Goal: Information Seeking & Learning: Understand process/instructions

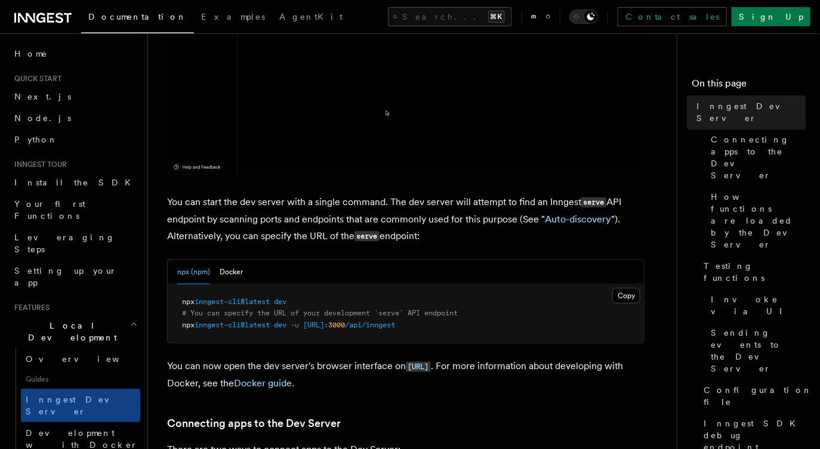
scroll to position [365, 0]
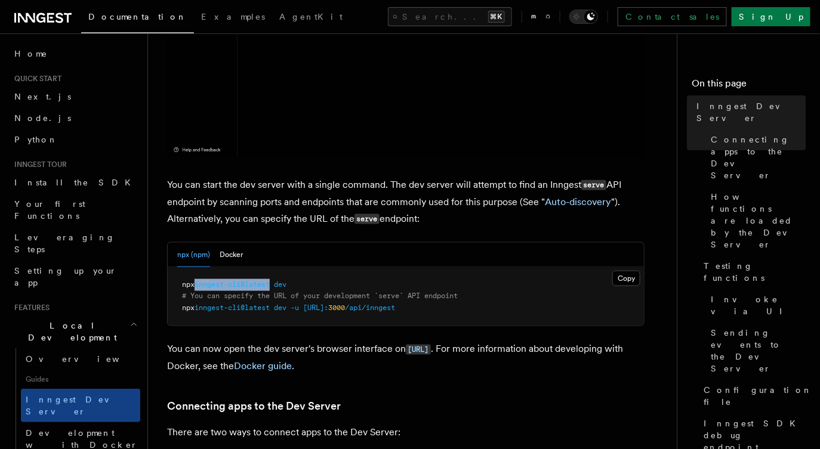
drag, startPoint x: 277, startPoint y: 283, endPoint x: 200, endPoint y: 285, distance: 77.6
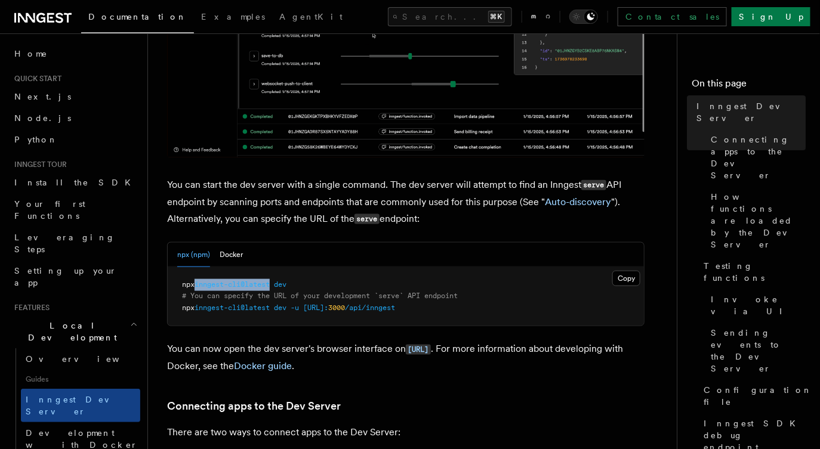
click at [200, 285] on span "npx inngest-cli@latest dev" at bounding box center [234, 284] width 104 height 8
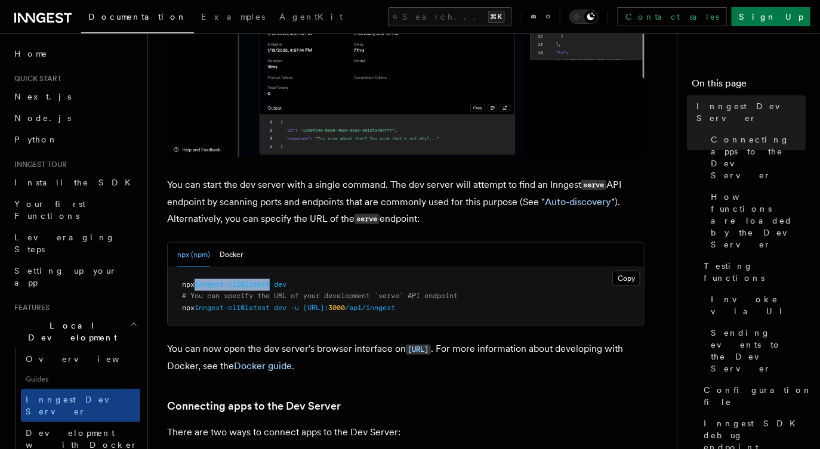
copy span "inngest-cli@latest"
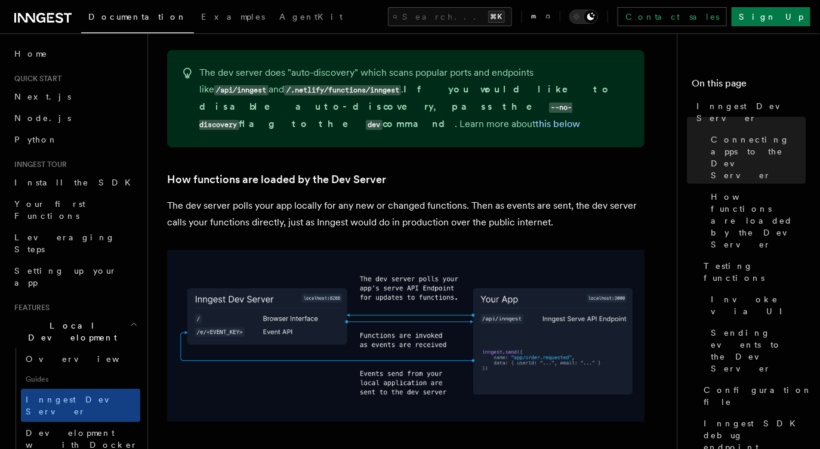
scroll to position [1292, 0]
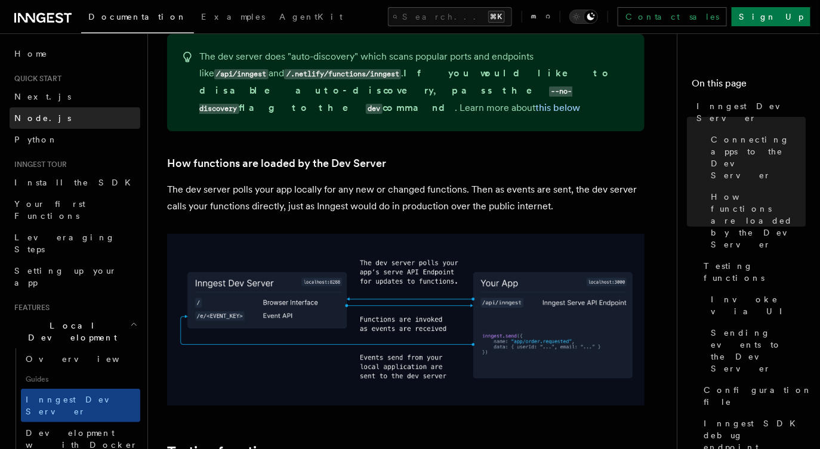
click at [48, 115] on link "Node.js" at bounding box center [75, 117] width 131 height 21
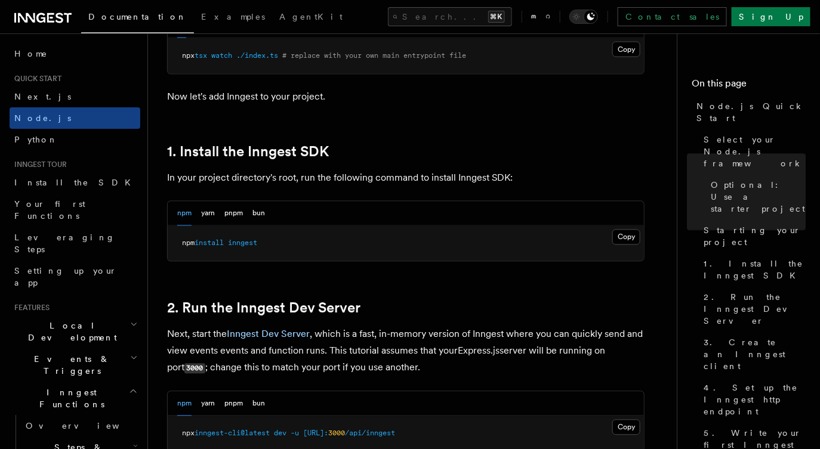
scroll to position [712, 0]
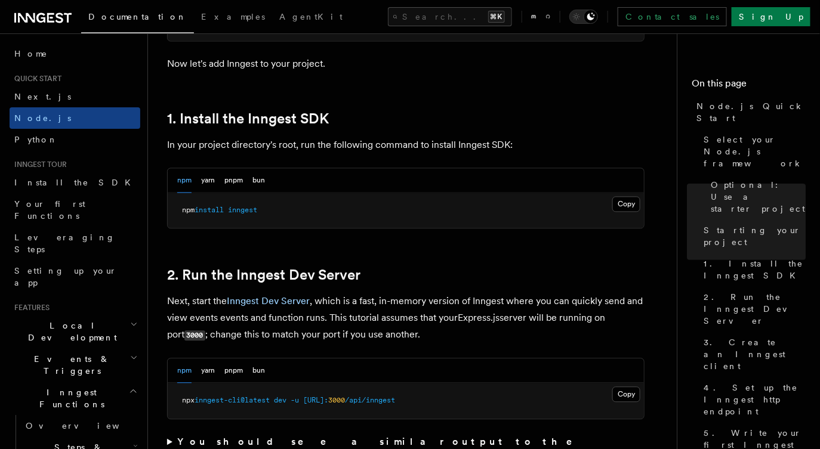
click at [252, 211] on span "inngest" at bounding box center [242, 210] width 29 height 8
copy span "inngest"
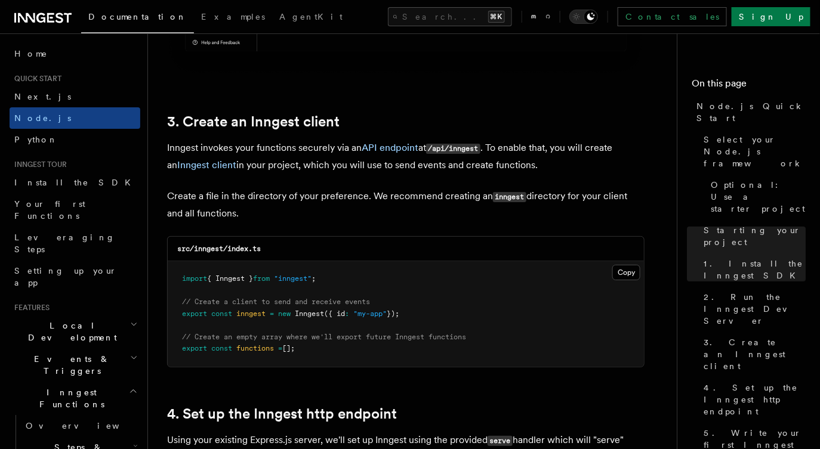
scroll to position [1558, 0]
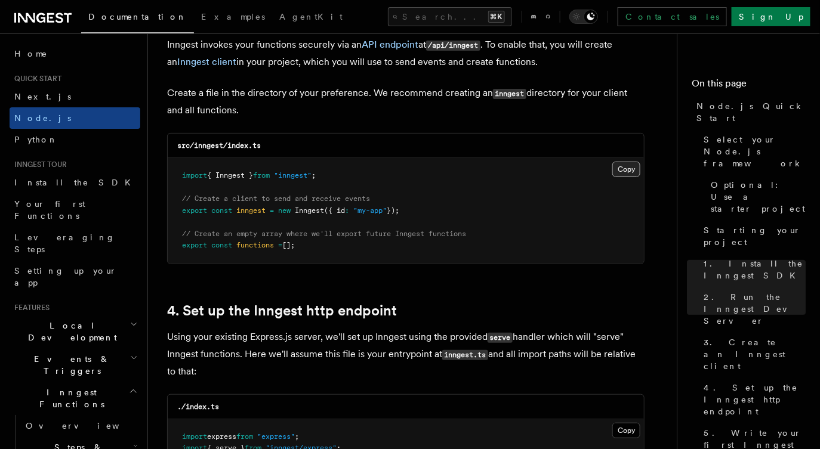
click at [630, 162] on button "Copy Copied" at bounding box center [626, 170] width 28 height 16
click at [633, 169] on button "Copy Copied" at bounding box center [626, 170] width 28 height 16
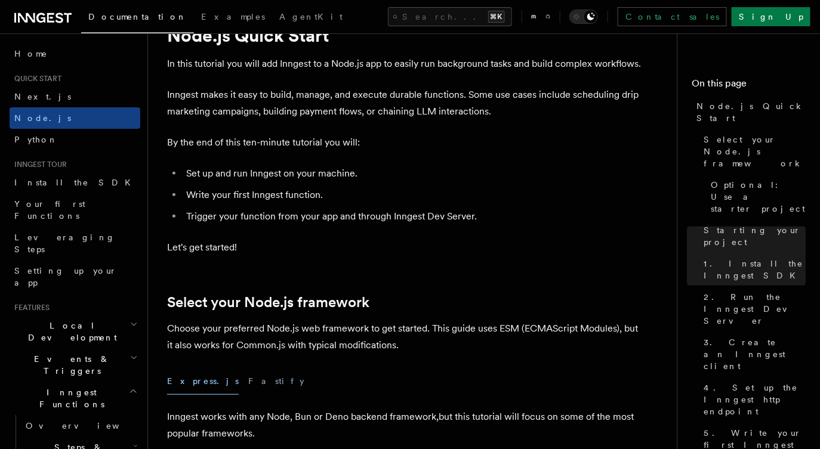
scroll to position [0, 0]
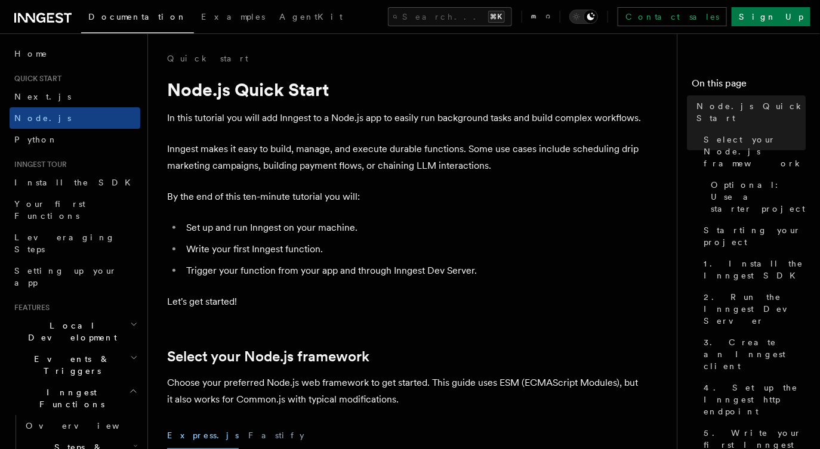
click at [94, 315] on h2 "Local Development" at bounding box center [75, 331] width 131 height 33
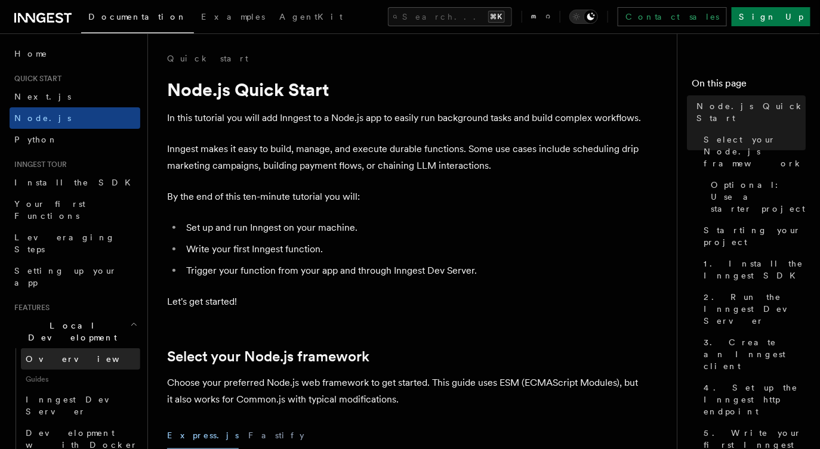
click at [74, 348] on link "Overview" at bounding box center [80, 358] width 119 height 21
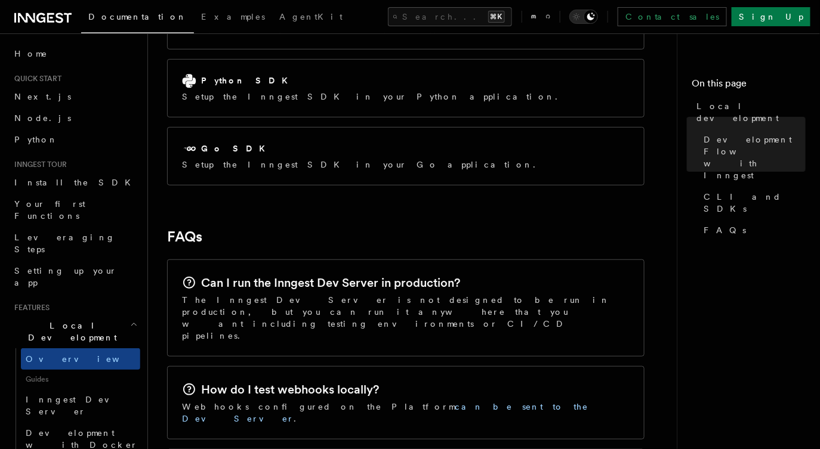
scroll to position [1699, 0]
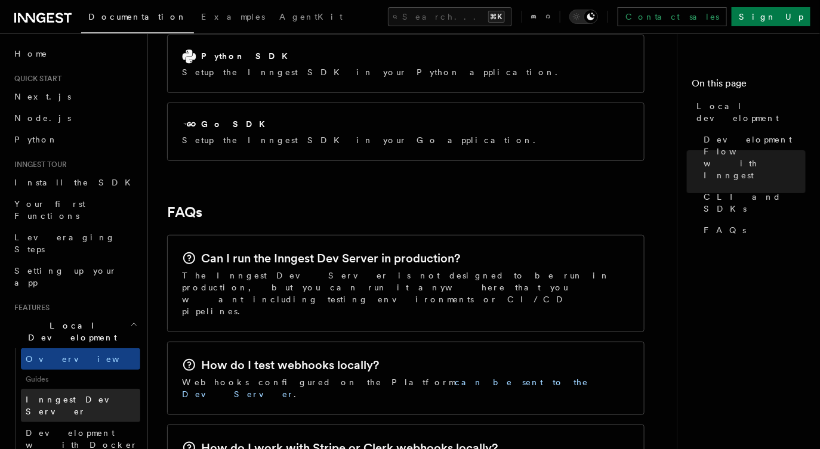
click at [95, 395] on span "Inngest Dev Server" at bounding box center [77, 405] width 102 height 21
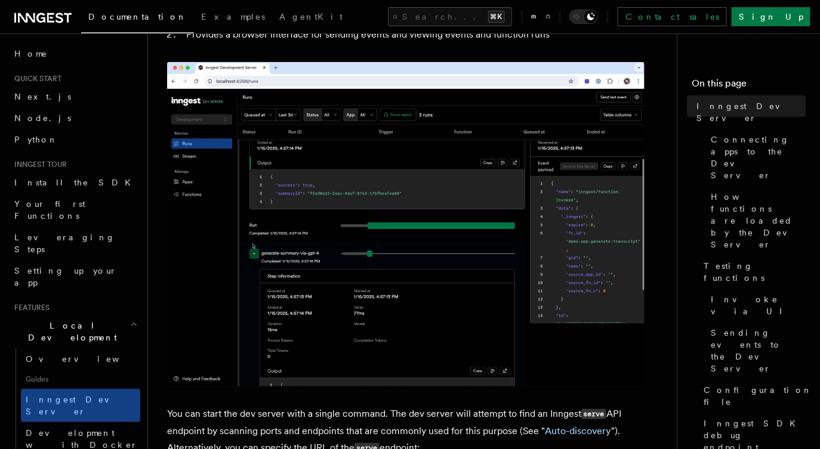
scroll to position [382, 0]
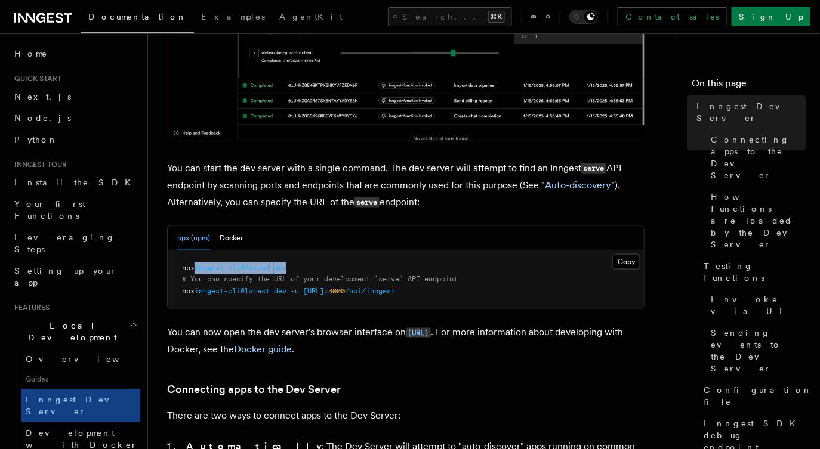
drag, startPoint x: 301, startPoint y: 270, endPoint x: 199, endPoint y: 271, distance: 102.6
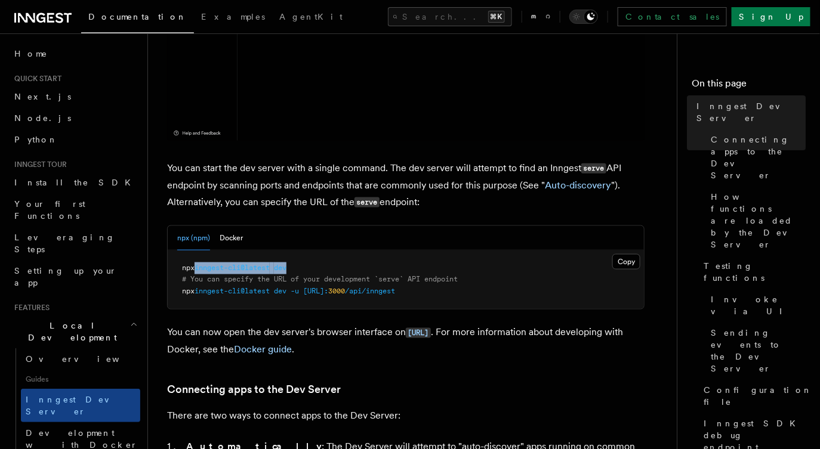
click at [199, 271] on pre "npx inngest-cli@latest dev # You can specify the URL of your development `serve…" at bounding box center [406, 280] width 476 height 59
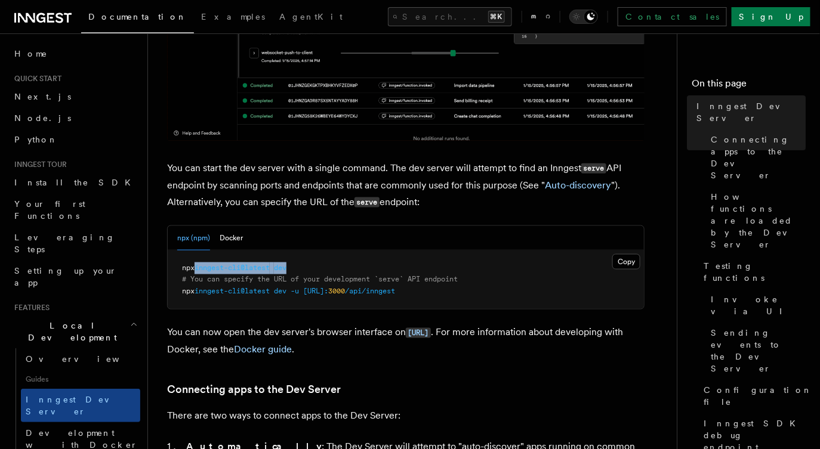
copy span "inngest-cli@latest dev"
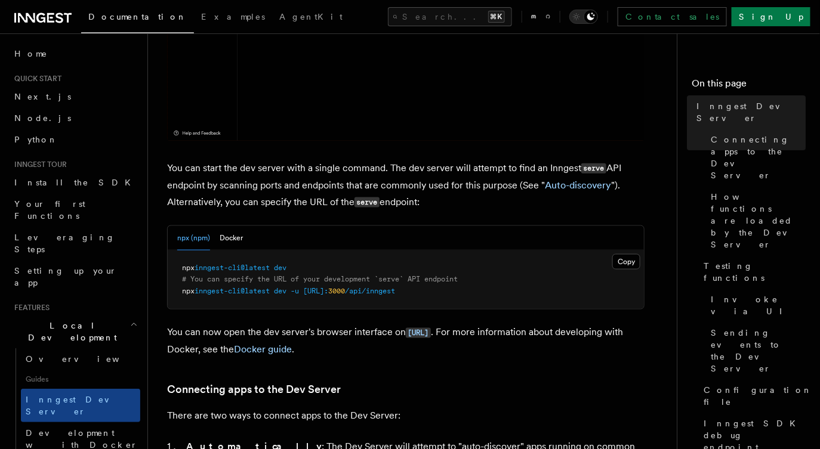
click at [319, 239] on div "npx (npm) Docker" at bounding box center [406, 238] width 476 height 24
copy span "inngest-cli@lates"
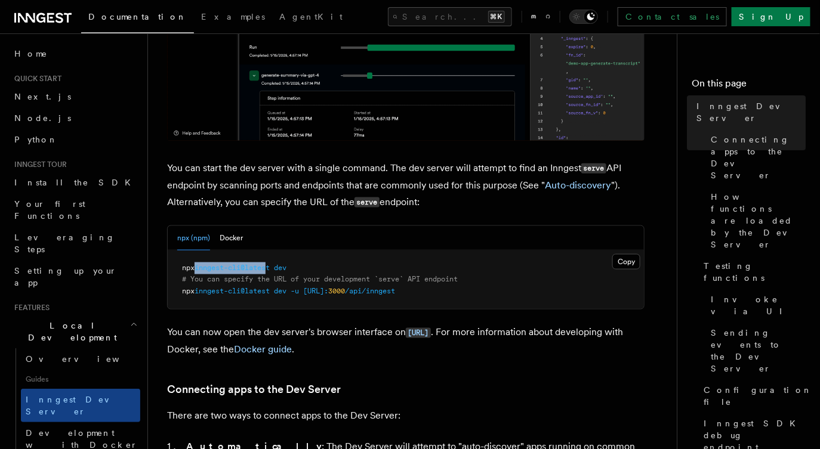
drag, startPoint x: 274, startPoint y: 267, endPoint x: 199, endPoint y: 268, distance: 75.2
click at [199, 268] on span "inngest-cli@latest" at bounding box center [231, 268] width 75 height 8
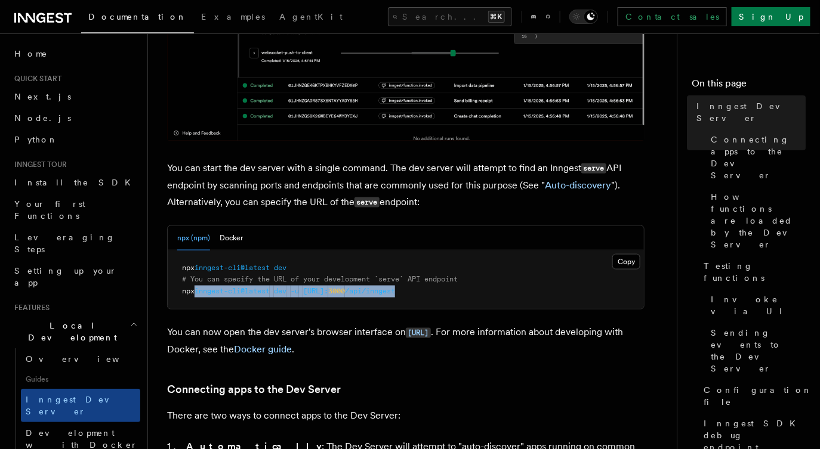
drag, startPoint x: 461, startPoint y: 297, endPoint x: 199, endPoint y: 295, distance: 262.5
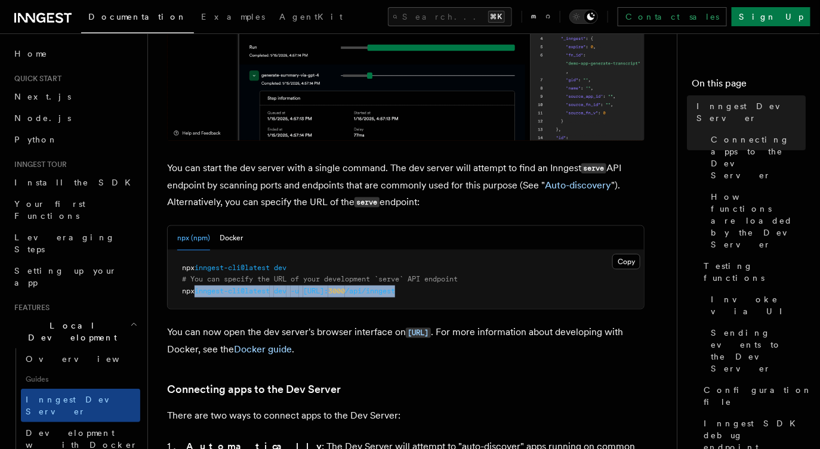
click at [199, 295] on pre "npx inngest-cli@latest dev # You can specify the URL of your development `serve…" at bounding box center [406, 280] width 476 height 59
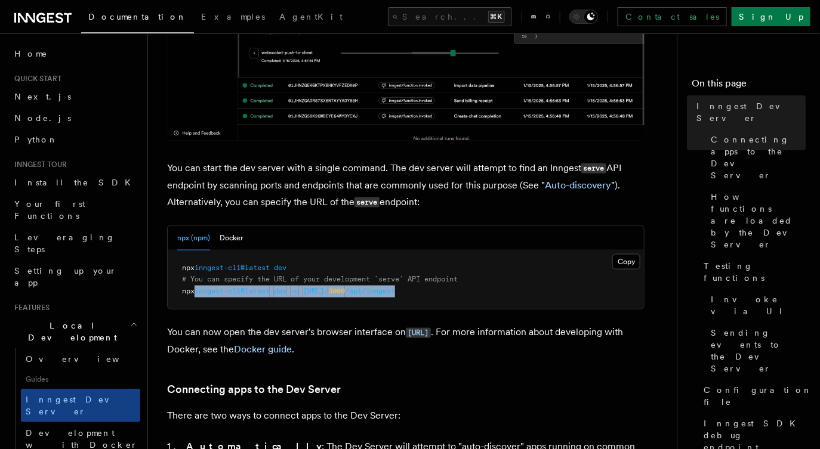
copy span "inngest-cli@latest dev -u [URL]: 3000 /api/inngest"
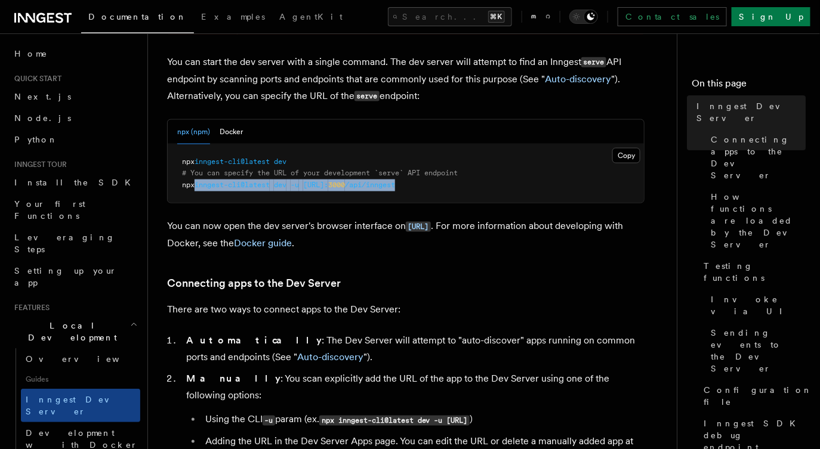
scroll to position [394, 0]
